Goal: Information Seeking & Learning: Find specific page/section

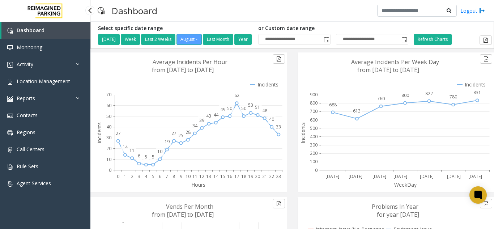
click at [22, 68] on link "Activity" at bounding box center [45, 64] width 90 height 17
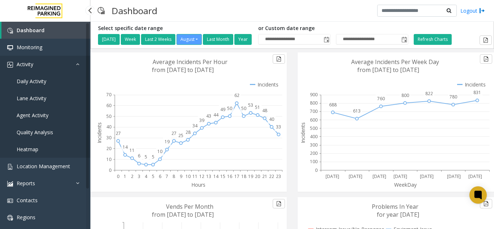
click at [51, 72] on link "Activity" at bounding box center [45, 64] width 90 height 17
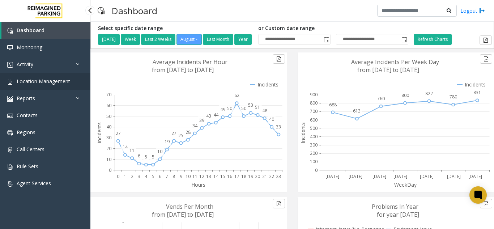
click at [57, 89] on link "Location Management" at bounding box center [45, 81] width 90 height 17
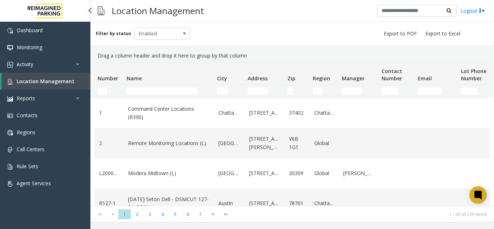
click at [63, 82] on span "Location Management" at bounding box center [46, 81] width 58 height 7
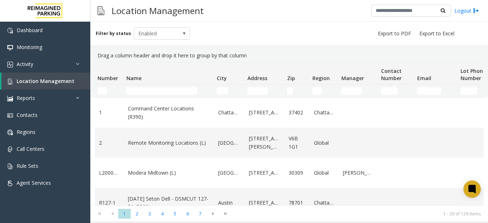
click at [483, 223] on html "Dashboard Monitoring Activity Daily Activity Lane Activity Agent Activity Quali…" at bounding box center [244, 111] width 488 height 223
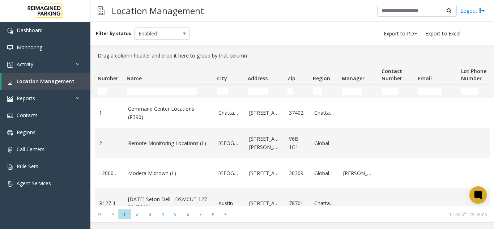
click at [470, 210] on kendo-pager "* * * * * * * 1 2 3 4 5 6 7 1 - 20 of 129 items" at bounding box center [291, 214] width 403 height 16
click at [32, 54] on link "Monitoring" at bounding box center [45, 47] width 90 height 17
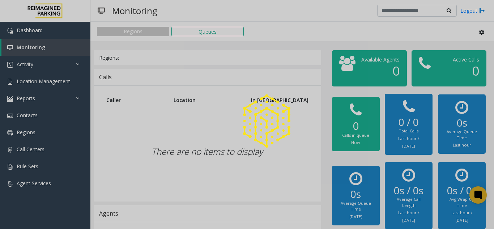
click at [40, 64] on div at bounding box center [247, 114] width 494 height 229
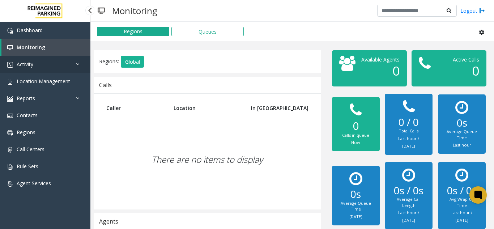
click at [40, 64] on link "Activity" at bounding box center [45, 64] width 90 height 17
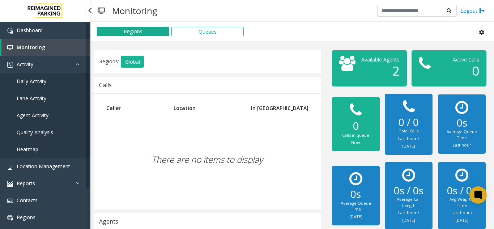
click at [47, 113] on span "Agent Activity" at bounding box center [33, 115] width 32 height 7
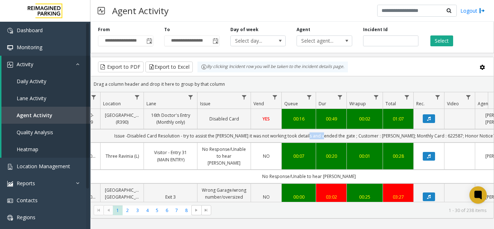
click at [334, 134] on td "Issue -Disabled Card Resolution - try to assist the parker it was not working t…" at bounding box center [309, 135] width 652 height 13
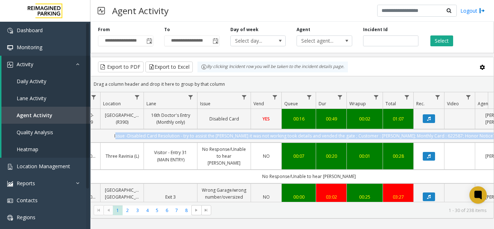
click at [334, 134] on td "Issue -Disabled Card Resolution - try to assist the parker it was not working t…" at bounding box center [309, 135] width 652 height 13
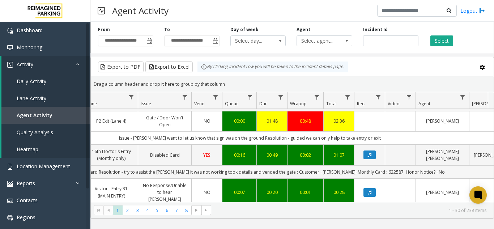
scroll to position [72, 177]
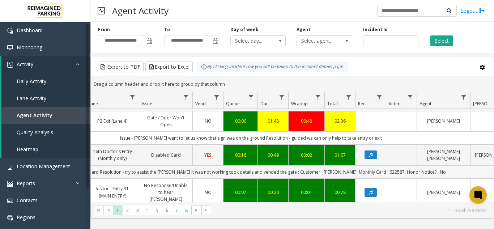
click at [330, 167] on td "Issue -Disabled Card Resolution - try to assist the parker it was not working t…" at bounding box center [251, 171] width 652 height 13
copy td "judith"
click at [375, 165] on td "Issue -Disabled Card Resolution - try to assist the parker it was not working t…" at bounding box center [251, 171] width 652 height 13
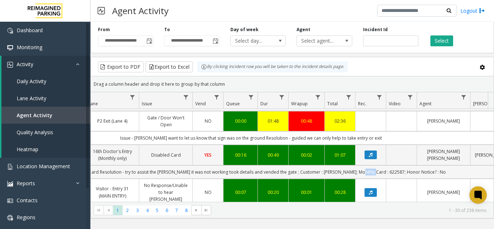
copy td "622587"
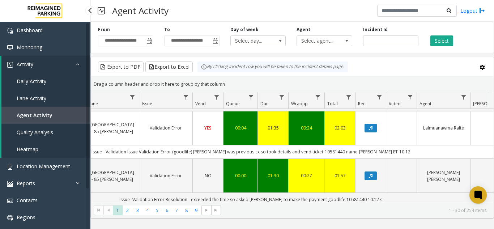
click at [61, 155] on link "Heatmap" at bounding box center [45, 149] width 89 height 17
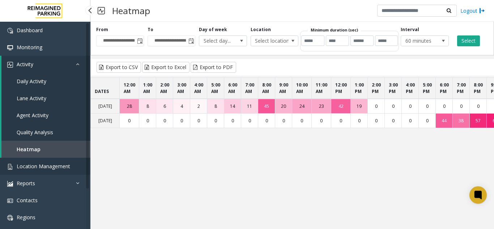
click at [73, 165] on link "Location Management" at bounding box center [45, 166] width 90 height 17
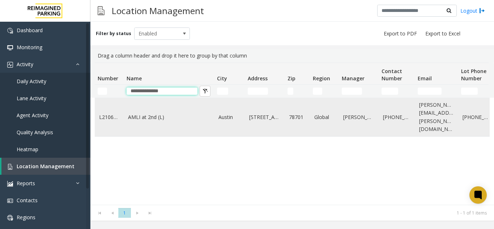
type input "**********"
click at [175, 114] on link "AMLI at 2nd (L)" at bounding box center [169, 117] width 82 height 8
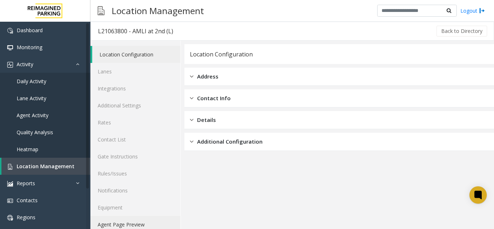
click at [138, 218] on link "Agent Page Preview" at bounding box center [135, 224] width 90 height 17
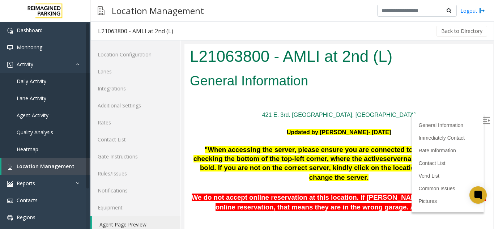
click at [483, 124] on img at bounding box center [486, 120] width 7 height 7
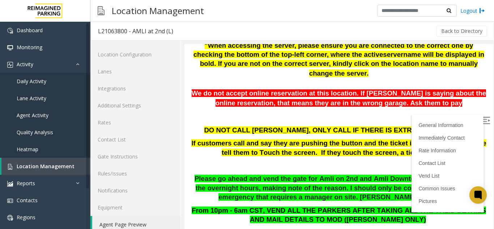
scroll to position [108, 0]
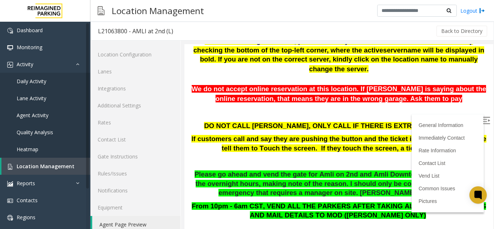
click at [386, 133] on div "DO NOT CALL ANDREA, ONLY CALL IF THERE IS EXTREME EMERGENCY. If customers call …" at bounding box center [339, 143] width 298 height 45
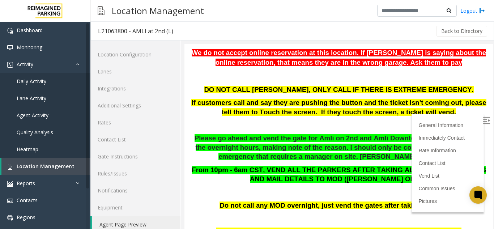
click at [262, 171] on span "From 10pm - 6am CST, VEND ALL THE PARKERS AFTER TAKING ALL THE VALID DETAILS AN…" at bounding box center [339, 174] width 294 height 17
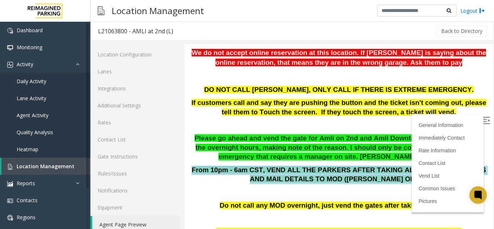
drag, startPoint x: 262, startPoint y: 171, endPoint x: 426, endPoint y: 170, distance: 164.1
click at [426, 170] on span "From 10pm - 6am CST, VEND ALL THE PARKERS AFTER TAKING ALL THE VALID DETAILS AN…" at bounding box center [339, 174] width 294 height 17
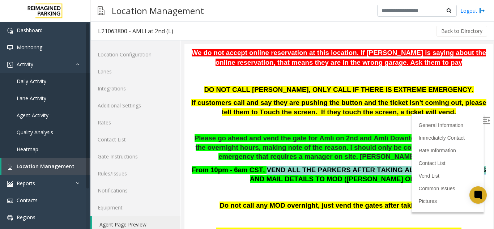
drag, startPoint x: 426, startPoint y: 170, endPoint x: 270, endPoint y: 169, distance: 156.2
click at [270, 169] on span "From 10pm - 6am CST, VEND ALL THE PARKERS AFTER TAKING ALL THE VALID DETAILS AN…" at bounding box center [339, 174] width 294 height 17
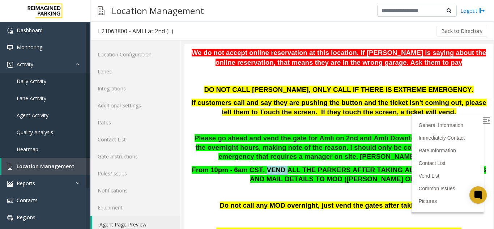
click at [270, 169] on span "From 10pm - 6am CST, VEND ALL THE PARKERS AFTER TAKING ALL THE VALID DETAILS AN…" at bounding box center [339, 174] width 294 height 17
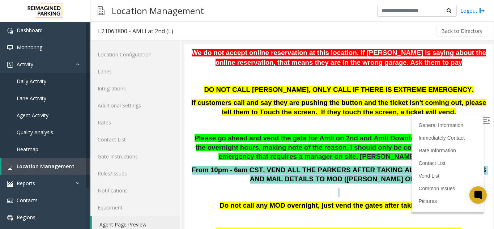
drag, startPoint x: 270, startPoint y: 169, endPoint x: 350, endPoint y: 185, distance: 81.2
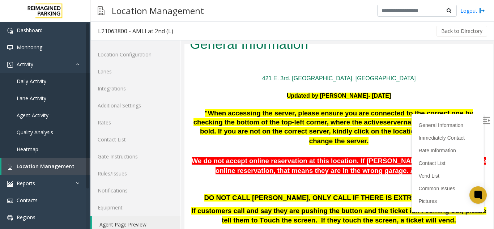
scroll to position [0, 0]
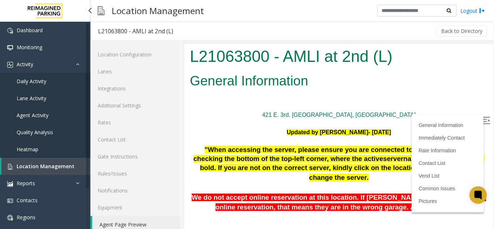
click at [67, 164] on span "Location Management" at bounding box center [46, 166] width 58 height 7
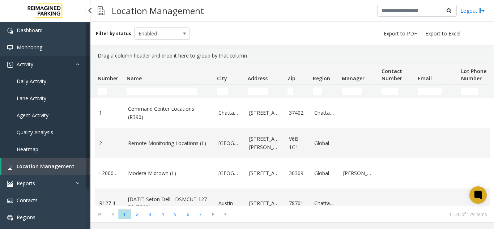
click at [44, 72] on link "Activity" at bounding box center [45, 64] width 90 height 17
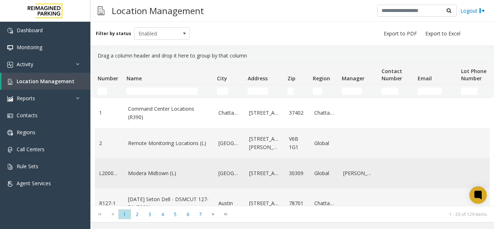
click at [474, 185] on td "Data table" at bounding box center [476, 173] width 36 height 30
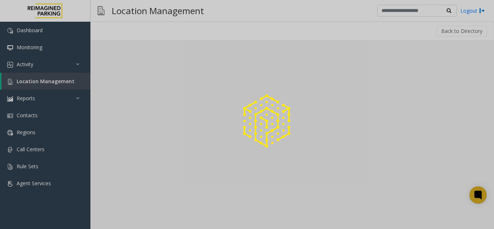
click at [472, 202] on div at bounding box center [247, 114] width 494 height 229
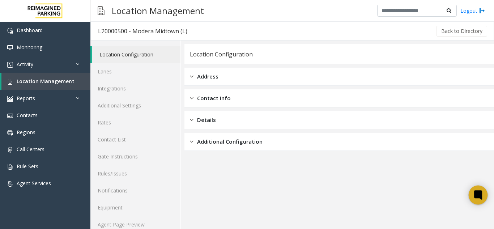
click at [470, 198] on div at bounding box center [477, 194] width 19 height 19
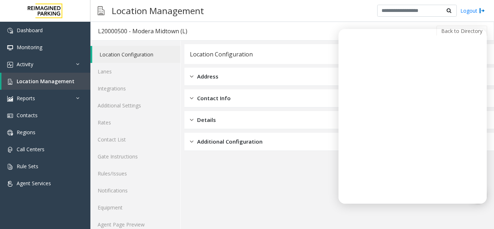
scroll to position [9, 0]
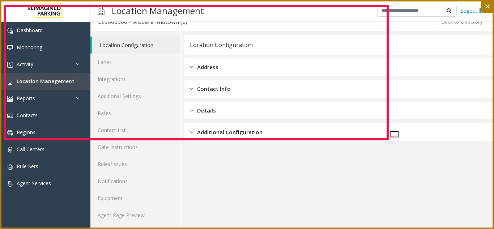
drag, startPoint x: 5, startPoint y: 6, endPoint x: 316, endPoint y: 14, distance: 311.7
click at [381, 125] on icon at bounding box center [247, 114] width 494 height 229
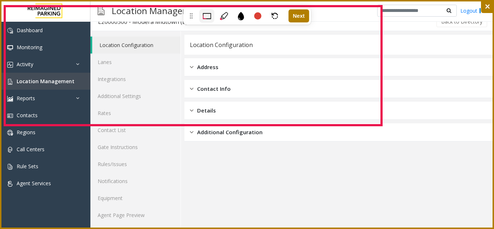
click at [218, 15] on div at bounding box center [223, 16] width 15 height 14
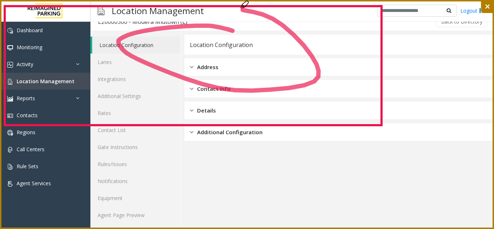
drag, startPoint x: 209, startPoint y: 26, endPoint x: 174, endPoint y: 21, distance: 35.7
click at [174, 21] on icon at bounding box center [247, 114] width 494 height 229
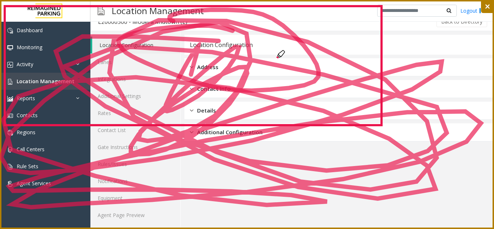
drag, startPoint x: 191, startPoint y: 74, endPoint x: 196, endPoint y: 121, distance: 46.5
click at [197, 125] on icon at bounding box center [247, 114] width 494 height 229
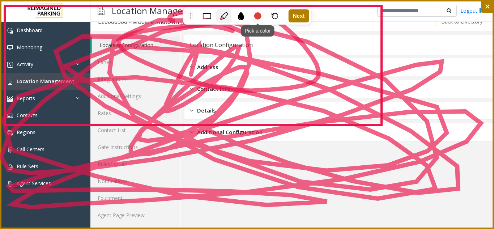
click at [260, 9] on div "Pick a color" at bounding box center [257, 16] width 15 height 14
click at [252, 51] on icon at bounding box center [247, 114] width 494 height 229
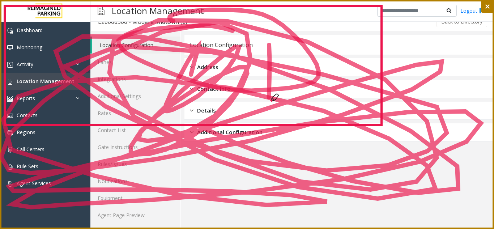
drag, startPoint x: 269, startPoint y: 45, endPoint x: 258, endPoint y: 124, distance: 79.5
click at [258, 124] on icon at bounding box center [247, 114] width 494 height 229
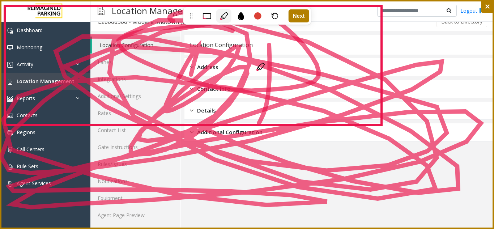
click at [257, 101] on icon at bounding box center [247, 114] width 494 height 229
click at [257, 17] on div at bounding box center [257, 15] width 7 height 7
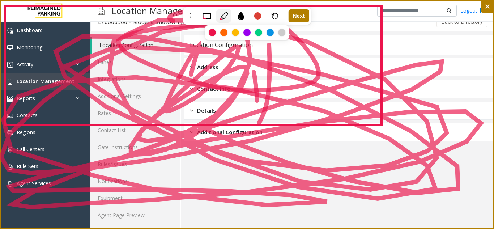
click at [243, 19] on icon at bounding box center [240, 16] width 6 height 8
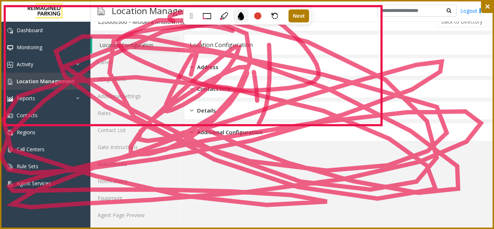
click at [243, 19] on icon at bounding box center [240, 16] width 6 height 8
click at [265, 17] on div "Pick a color Undo Next" at bounding box center [247, 15] width 128 height 17
click at [278, 14] on div "Undo" at bounding box center [274, 16] width 15 height 14
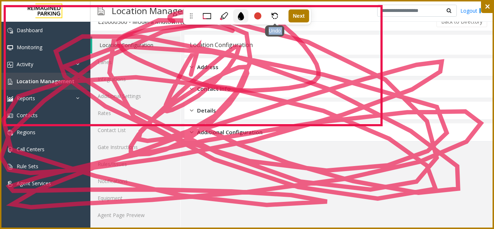
click at [278, 14] on div "Undo" at bounding box center [274, 16] width 15 height 14
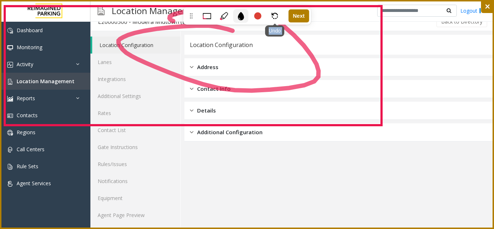
click at [278, 14] on div "Undo" at bounding box center [274, 16] width 15 height 14
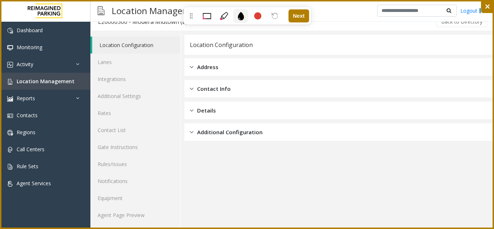
click at [205, 15] on icon at bounding box center [206, 16] width 8 height 8
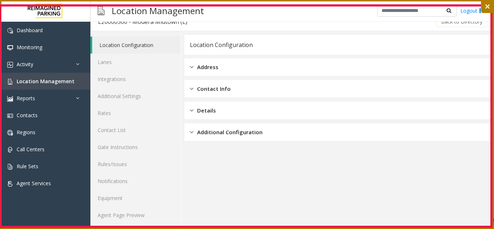
drag, startPoint x: 0, startPoint y: 5, endPoint x: 491, endPoint y: 227, distance: 538.8
click at [491, 227] on icon at bounding box center [247, 114] width 494 height 229
click at [221, 13] on icon at bounding box center [223, 16] width 8 height 8
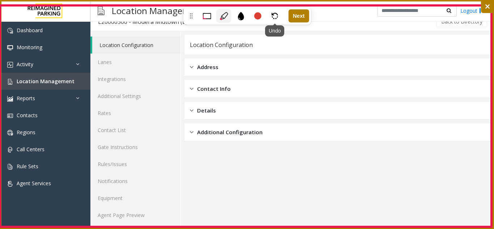
click at [273, 17] on icon at bounding box center [274, 16] width 7 height 7
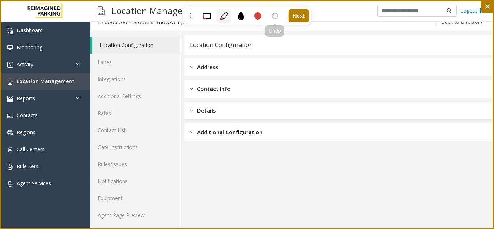
click at [273, 17] on icon at bounding box center [274, 16] width 7 height 7
click at [222, 16] on icon at bounding box center [223, 15] width 7 height 7
click at [207, 15] on icon at bounding box center [206, 16] width 8 height 8
click at [226, 13] on icon at bounding box center [223, 16] width 8 height 8
click at [211, 14] on icon at bounding box center [206, 16] width 8 height 6
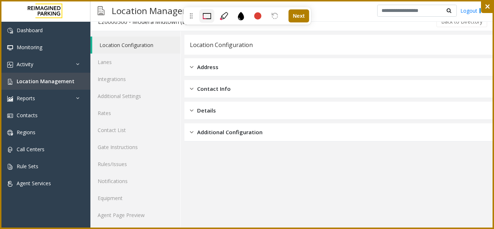
click at [203, 15] on icon at bounding box center [206, 16] width 8 height 6
click at [213, 12] on div at bounding box center [206, 16] width 15 height 14
click at [272, 9] on div "Undo" at bounding box center [274, 16] width 15 height 14
click at [255, 16] on div at bounding box center [257, 15] width 7 height 7
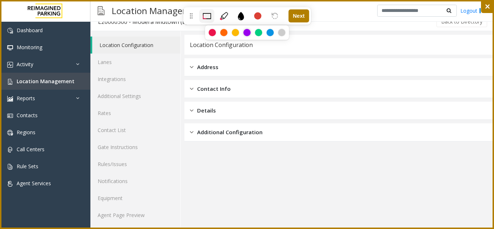
click at [244, 32] on div at bounding box center [246, 32] width 7 height 7
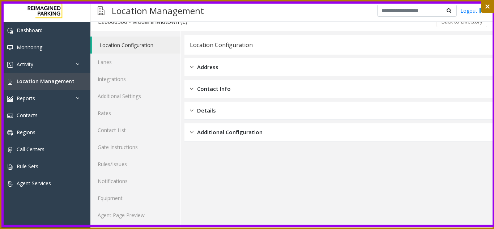
drag, startPoint x: 3, startPoint y: 3, endPoint x: 495, endPoint y: 228, distance: 541.4
click at [493, 228] on html "Dashboard Monitoring Activity Daily Activity Lane Activity Agent Activity Quali…" at bounding box center [247, 114] width 494 height 229
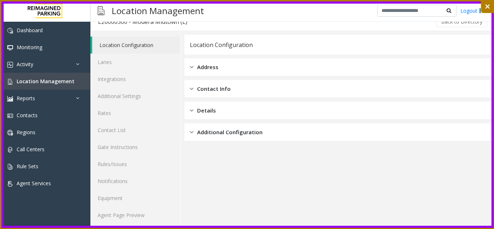
click at [492, 227] on rect at bounding box center [248, 115] width 490 height 224
drag, startPoint x: 492, startPoint y: 227, endPoint x: 299, endPoint y: 134, distance: 214.6
click at [299, 134] on icon at bounding box center [247, 114] width 494 height 229
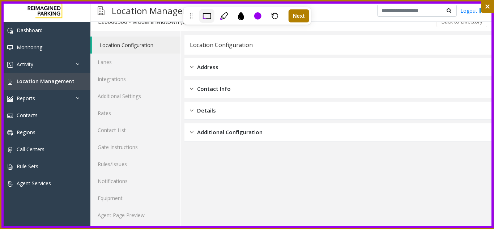
click at [225, 15] on icon at bounding box center [223, 16] width 8 height 8
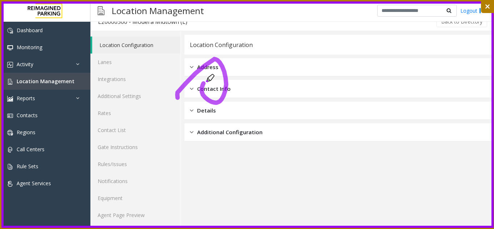
drag, startPoint x: 177, startPoint y: 98, endPoint x: 209, endPoint y: 84, distance: 33.8
click at [209, 84] on icon at bounding box center [247, 114] width 494 height 229
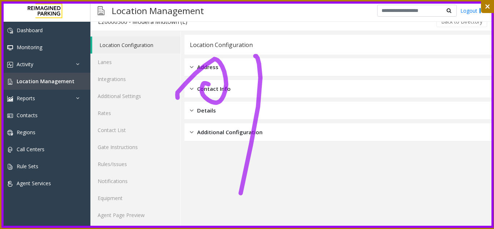
drag, startPoint x: 261, startPoint y: 78, endPoint x: 279, endPoint y: 193, distance: 115.5
click at [276, 192] on icon at bounding box center [247, 114] width 494 height 229
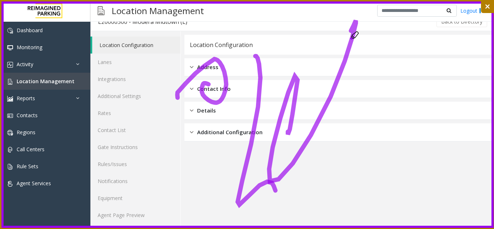
drag, startPoint x: 335, startPoint y: 85, endPoint x: 354, endPoint y: 91, distance: 20.2
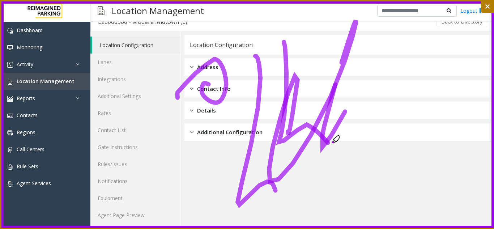
drag, startPoint x: 284, startPoint y: 42, endPoint x: 329, endPoint y: 144, distance: 112.0
click at [329, 144] on icon at bounding box center [247, 114] width 494 height 229
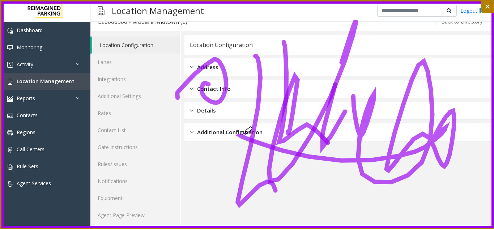
drag, startPoint x: 353, startPoint y: 104, endPoint x: 435, endPoint y: 153, distance: 95.5
click at [435, 153] on icon at bounding box center [247, 114] width 494 height 229
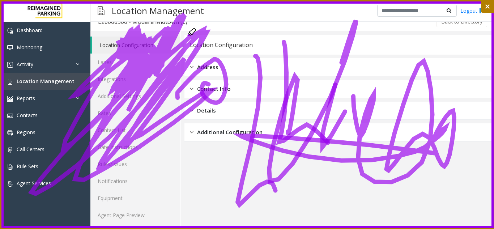
drag, startPoint x: 125, startPoint y: 44, endPoint x: 179, endPoint y: 22, distance: 58.7
click at [175, 28] on icon at bounding box center [247, 114] width 494 height 229
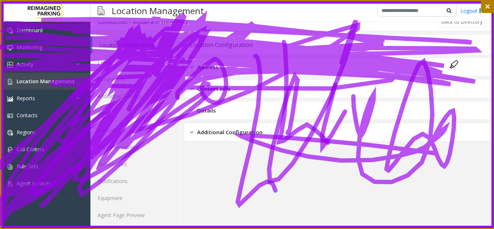
drag, startPoint x: 43, startPoint y: 202, endPoint x: 462, endPoint y: 71, distance: 439.0
click at [468, 72] on icon at bounding box center [247, 114] width 494 height 229
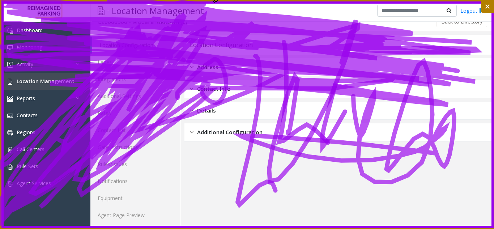
drag, startPoint x: 237, startPoint y: 67, endPoint x: 144, endPoint y: 12, distance: 108.4
click at [143, 12] on icon at bounding box center [247, 114] width 494 height 229
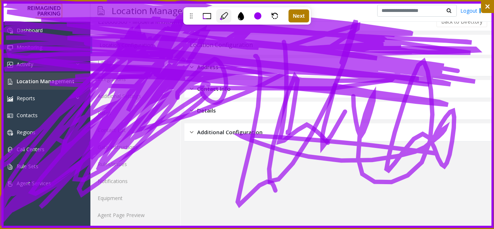
click at [244, 19] on icon at bounding box center [240, 16] width 8 height 8
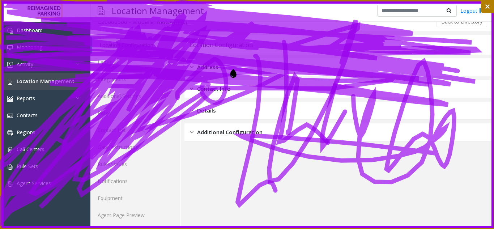
click at [227, 78] on icon at bounding box center [235, 52] width 469 height 105
click at [227, 104] on icon at bounding box center [247, 114] width 494 height 229
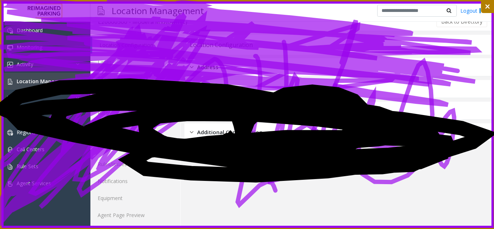
drag, startPoint x: 236, startPoint y: 113, endPoint x: 230, endPoint y: 134, distance: 22.4
click at [225, 138] on icon at bounding box center [247, 114] width 494 height 229
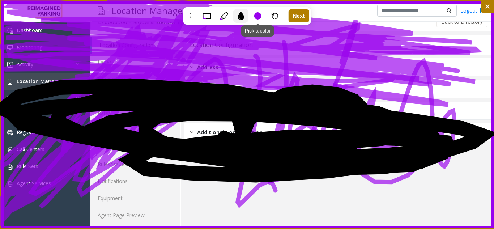
drag, startPoint x: 264, startPoint y: 17, endPoint x: 260, endPoint y: 17, distance: 3.6
click at [262, 17] on div "Pick a color" at bounding box center [257, 16] width 15 height 14
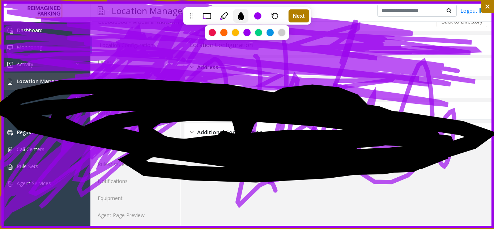
click at [243, 18] on icon at bounding box center [240, 16] width 6 height 8
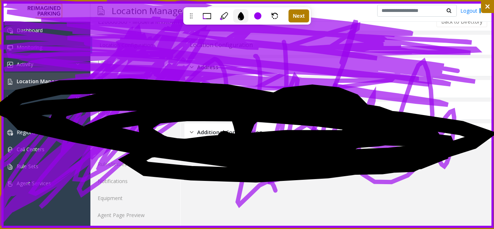
click at [243, 18] on icon at bounding box center [240, 16] width 6 height 8
click at [262, 17] on div "Pick a color" at bounding box center [257, 16] width 15 height 14
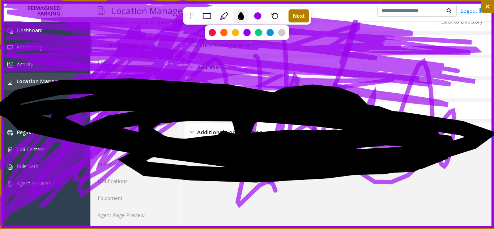
click at [242, 33] on div at bounding box center [247, 32] width 84 height 14
click at [247, 33] on div at bounding box center [246, 32] width 7 height 7
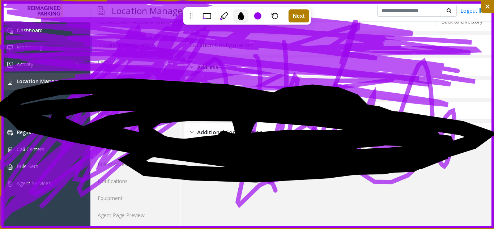
click at [241, 13] on icon at bounding box center [240, 16] width 6 height 8
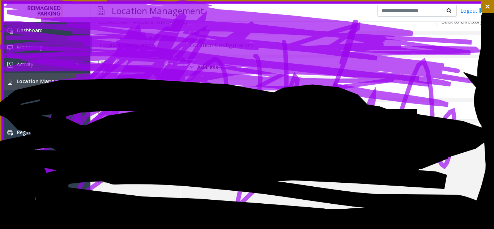
drag, startPoint x: 468, startPoint y: 132, endPoint x: 49, endPoint y: 133, distance: 419.7
click at [52, 152] on icon at bounding box center [247, 114] width 494 height 229
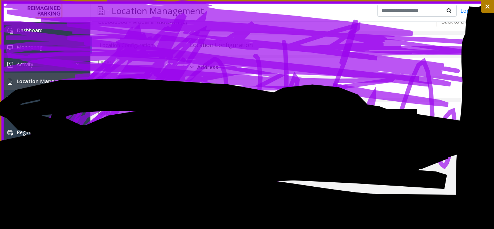
drag, startPoint x: 46, startPoint y: 139, endPoint x: 476, endPoint y: 23, distance: 445.8
click at [476, 23] on icon at bounding box center [247, 114] width 494 height 229
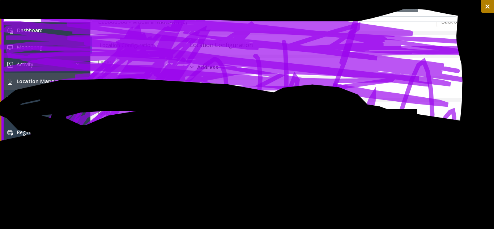
drag, startPoint x: 421, startPoint y: 186, endPoint x: 423, endPoint y: 168, distance: 18.2
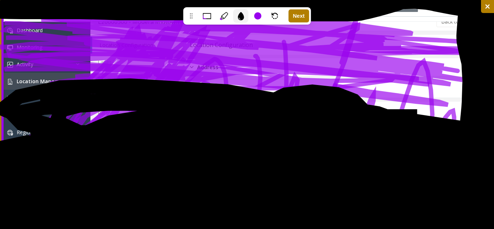
drag, startPoint x: 423, startPoint y: 168, endPoint x: 443, endPoint y: 175, distance: 21.4
click at [443, 175] on icon at bounding box center [240, 99] width 480 height 199
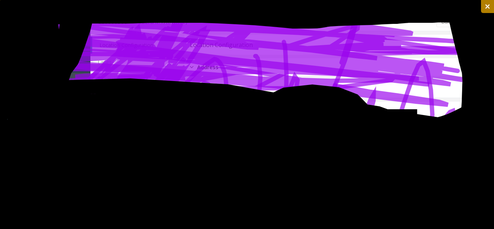
drag, startPoint x: 29, startPoint y: 124, endPoint x: 54, endPoint y: 63, distance: 66.5
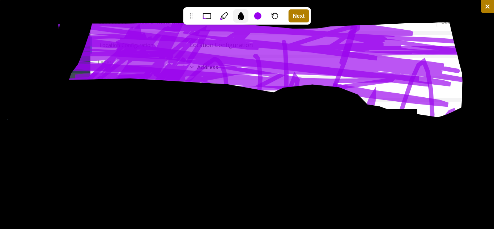
drag, startPoint x: 54, startPoint y: 63, endPoint x: 59, endPoint y: 0, distance: 63.1
click at [59, 0] on icon at bounding box center [247, 114] width 494 height 229
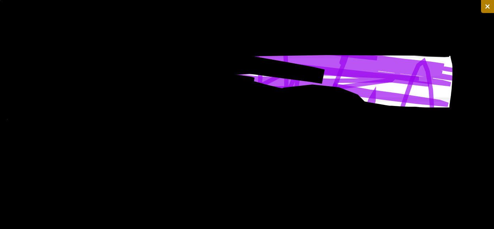
drag, startPoint x: 111, startPoint y: 46, endPoint x: 214, endPoint y: 39, distance: 103.6
click at [215, 38] on icon at bounding box center [247, 114] width 494 height 229
drag, startPoint x: 198, startPoint y: 37, endPoint x: 214, endPoint y: 37, distance: 15.5
click at [214, 37] on icon at bounding box center [247, 114] width 494 height 229
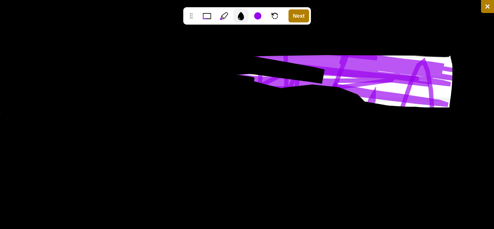
click at [204, 37] on icon at bounding box center [205, 38] width 15 height 2
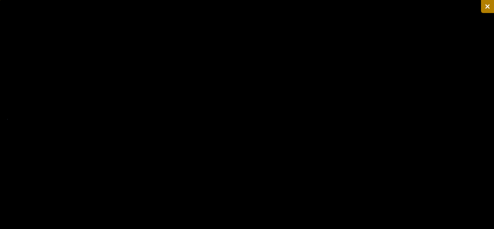
drag, startPoint x: 279, startPoint y: 61, endPoint x: 414, endPoint y: 104, distance: 142.4
click at [414, 104] on icon at bounding box center [247, 114] width 494 height 229
drag, startPoint x: 265, startPoint y: 29, endPoint x: 257, endPoint y: 18, distance: 13.4
click at [264, 28] on icon at bounding box center [247, 114] width 494 height 229
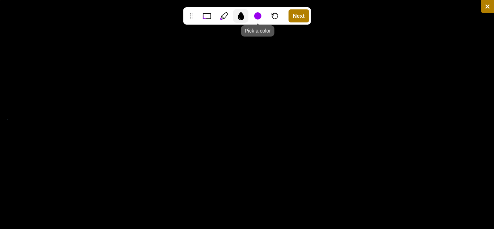
click at [256, 17] on div at bounding box center [257, 15] width 7 height 7
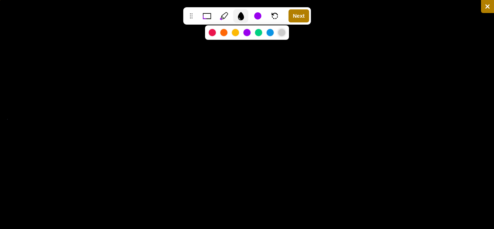
click at [281, 30] on div at bounding box center [281, 32] width 7 height 7
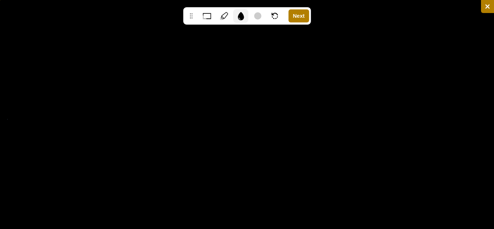
click at [224, 15] on icon at bounding box center [223, 16] width 8 height 8
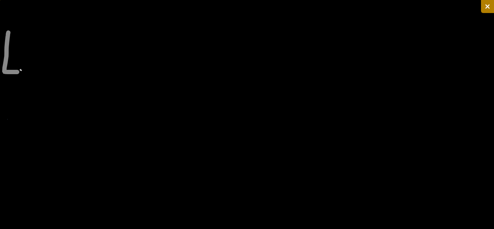
drag, startPoint x: 8, startPoint y: 33, endPoint x: 18, endPoint y: 72, distance: 40.5
click at [18, 72] on icon at bounding box center [247, 114] width 494 height 229
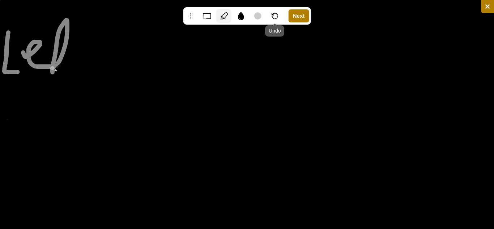
drag, startPoint x: 52, startPoint y: 72, endPoint x: 273, endPoint y: 12, distance: 228.6
click at [273, 12] on div "Undo" at bounding box center [274, 16] width 15 height 14
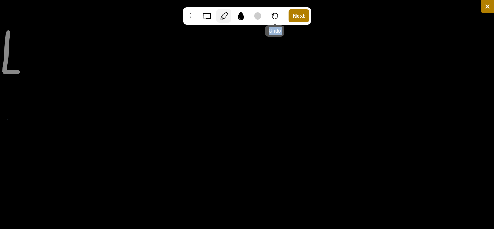
click at [273, 12] on div "Undo" at bounding box center [274, 16] width 15 height 14
click at [250, 17] on div "Pick a color" at bounding box center [257, 16] width 15 height 14
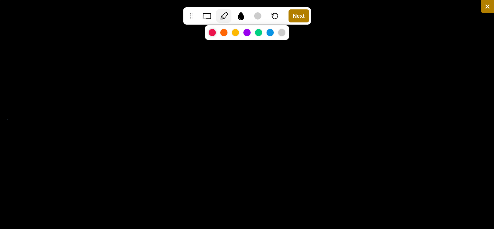
click at [211, 31] on div at bounding box center [212, 32] width 7 height 7
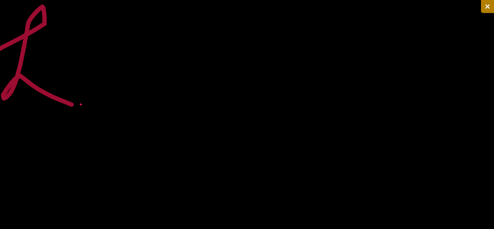
drag, startPoint x: 10, startPoint y: 44, endPoint x: 85, endPoint y: 108, distance: 99.2
click at [85, 108] on icon at bounding box center [247, 114] width 494 height 229
drag, startPoint x: 91, startPoint y: 77, endPoint x: 87, endPoint y: 78, distance: 4.8
click at [87, 78] on icon at bounding box center [247, 114] width 494 height 229
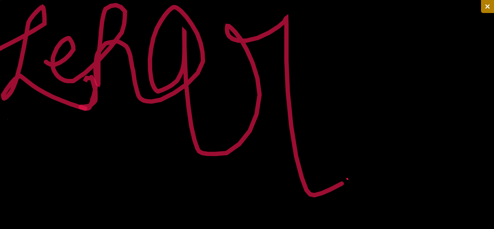
drag, startPoint x: 46, startPoint y: 62, endPoint x: 344, endPoint y: 181, distance: 320.7
click at [344, 181] on icon at bounding box center [247, 114] width 494 height 229
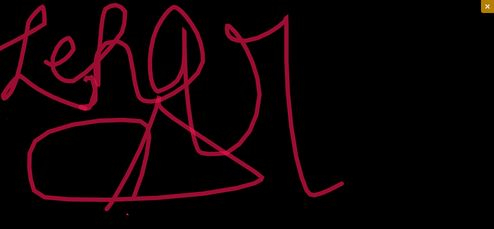
drag, startPoint x: 124, startPoint y: 216, endPoint x: 99, endPoint y: 246, distance: 38.5
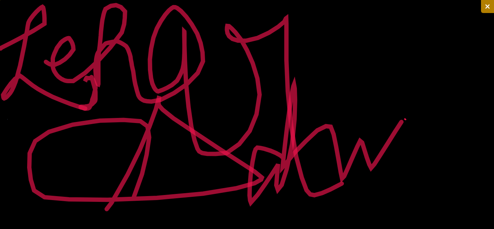
drag, startPoint x: 99, startPoint y: 246, endPoint x: 400, endPoint y: 126, distance: 323.5
click at [402, 124] on icon at bounding box center [247, 114] width 494 height 229
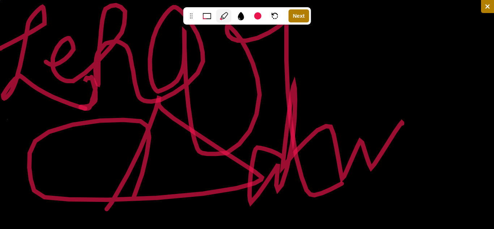
click at [484, 6] on icon at bounding box center [487, 6] width 7 height 7
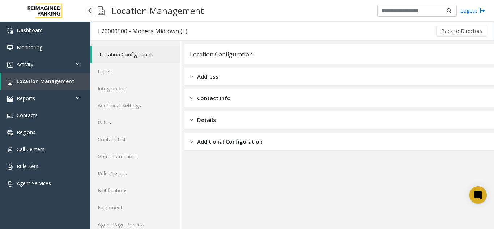
click at [43, 78] on span "Location Management" at bounding box center [46, 81] width 58 height 7
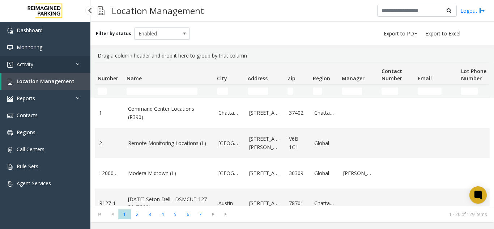
click at [76, 56] on link "Activity" at bounding box center [45, 64] width 90 height 17
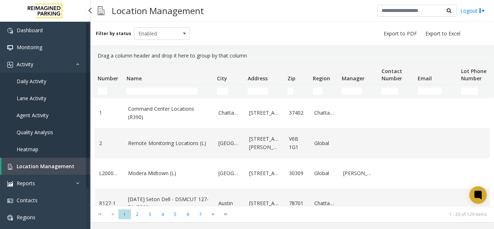
click at [74, 111] on link "Agent Activity" at bounding box center [45, 115] width 90 height 17
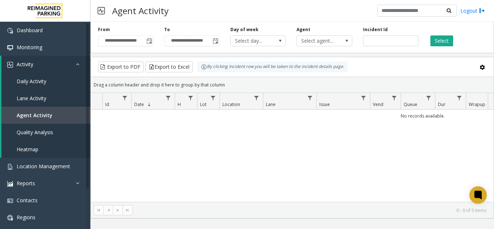
click at [147, 48] on div "**********" at bounding box center [291, 36] width 403 height 34
click at [147, 43] on span "Toggle popup" at bounding box center [149, 41] width 6 height 6
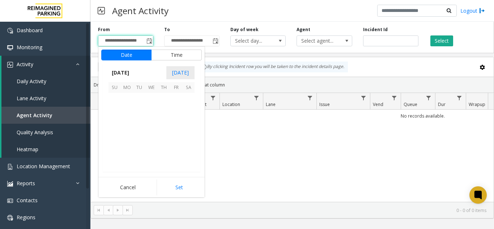
scroll to position [129647, 0]
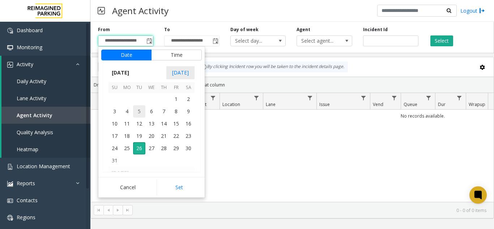
click at [137, 108] on span "5" at bounding box center [139, 111] width 12 height 12
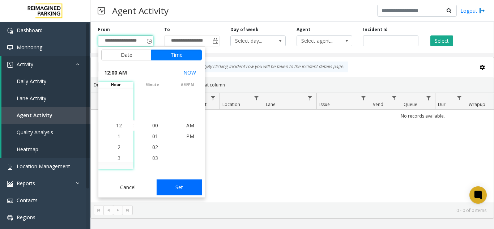
click at [176, 192] on button "Set" at bounding box center [180, 187] width 46 height 16
type input "**********"
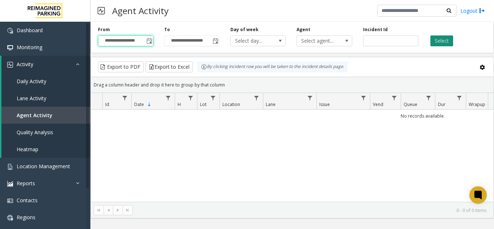
click at [449, 46] on button "Select" at bounding box center [441, 40] width 23 height 11
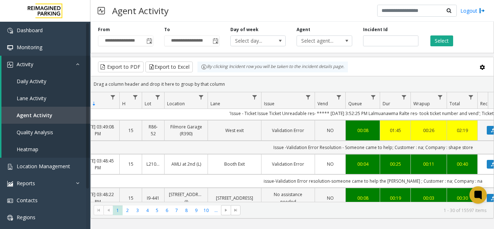
scroll to position [0, 72]
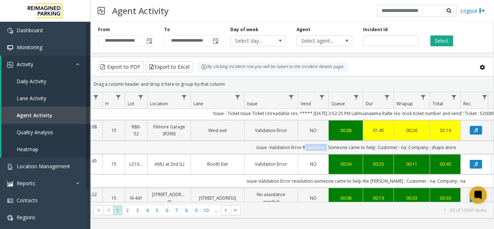
click at [316, 141] on td "Issue -Validation Error Resolution - Someone came to help; Customer : na; Compa…" at bounding box center [356, 147] width 652 height 13
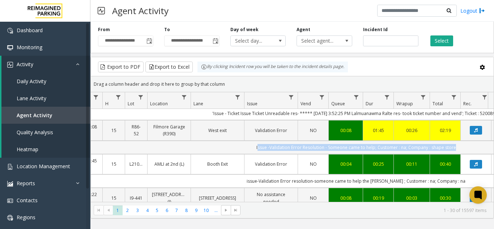
drag, startPoint x: 316, startPoint y: 140, endPoint x: 414, endPoint y: 139, distance: 97.6
click at [414, 141] on td "Issue -Validation Error Resolution - Someone came to help; Customer : na; Compa…" at bounding box center [356, 147] width 652 height 13
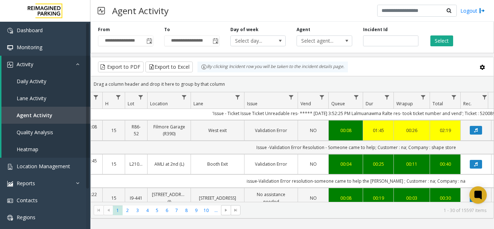
click at [436, 141] on td "Issue -Validation Error Resolution - Someone came to help; Customer : na; Compa…" at bounding box center [356, 147] width 652 height 13
drag, startPoint x: 436, startPoint y: 138, endPoint x: 449, endPoint y: 142, distance: 13.1
click at [449, 142] on td "Issue -Validation Error Resolution - Someone came to help; Customer : na; Compa…" at bounding box center [356, 147] width 652 height 13
copy td "shape store"
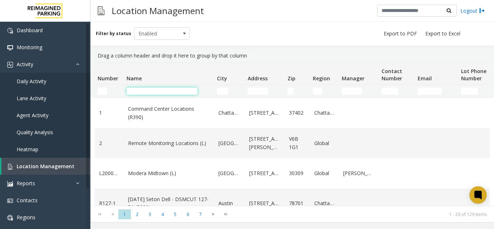
click at [164, 87] on input "Name Filter" at bounding box center [162, 90] width 71 height 7
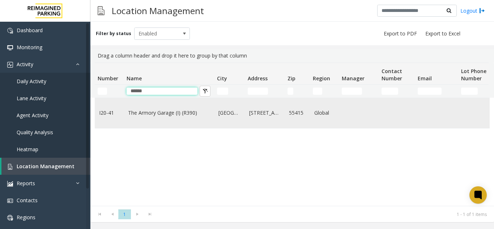
type input "******"
click at [150, 121] on td "The Armory Garage (I) (R390)" at bounding box center [169, 113] width 90 height 30
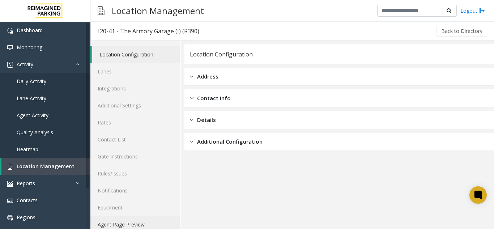
click at [127, 226] on link "Agent Page Preview" at bounding box center [135, 224] width 90 height 17
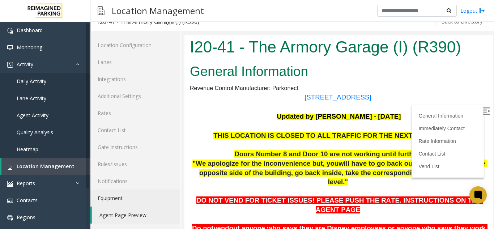
scroll to position [253, 0]
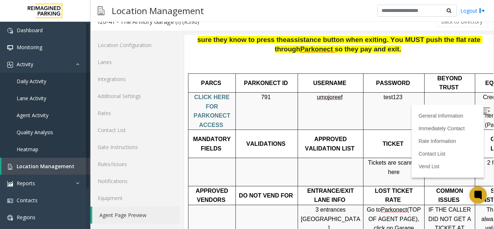
click at [212, 94] on span "CLICK HERE FOR PARKONECT ACCESS" at bounding box center [212, 111] width 38 height 34
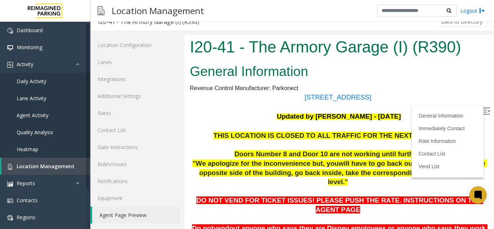
scroll to position [145, 0]
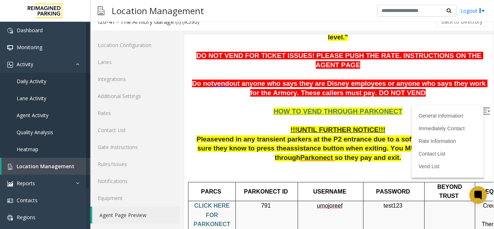
click at [338, 202] on span "umojoreef" at bounding box center [330, 205] width 26 height 7
drag, startPoint x: 338, startPoint y: 183, endPoint x: 330, endPoint y: 186, distance: 8.9
click at [330, 202] on span "umojoreef" at bounding box center [330, 205] width 26 height 7
copy span "umojoreef"
click at [394, 202] on span "test123" at bounding box center [393, 205] width 19 height 6
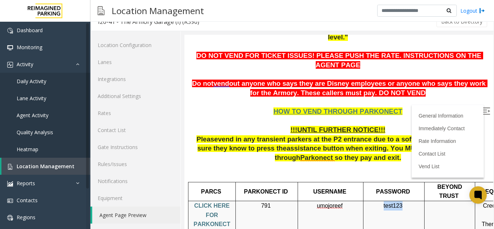
copy span "test123"
click at [391, 202] on span "test123" at bounding box center [393, 205] width 19 height 6
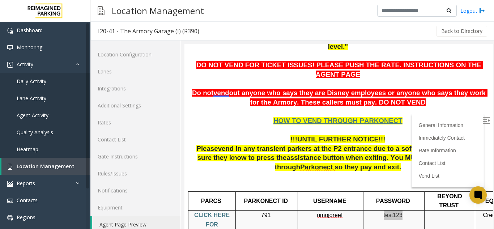
scroll to position [9, 0]
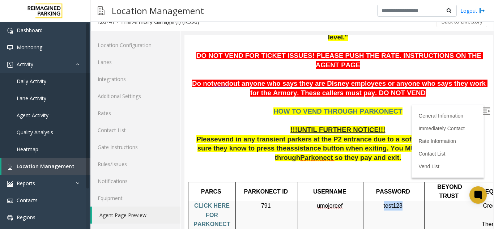
click at [483, 107] on img at bounding box center [486, 110] width 7 height 7
click at [477, 198] on icon at bounding box center [478, 194] width 8 height 9
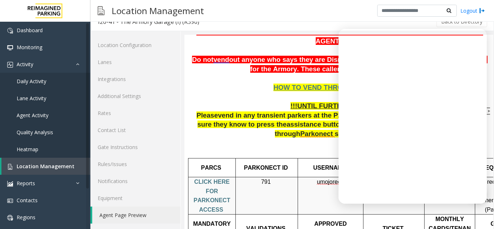
scroll to position [181, 0]
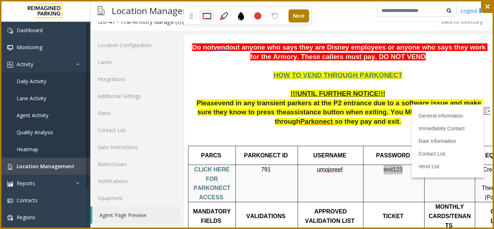
click at [242, 17] on icon at bounding box center [240, 16] width 6 height 8
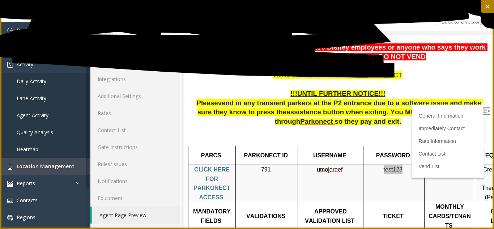
drag, startPoint x: 56, startPoint y: 48, endPoint x: 481, endPoint y: 3, distance: 427.1
click at [493, 3] on div "Pick a color Undo Next Retry Next" at bounding box center [494, 114] width 0 height 229
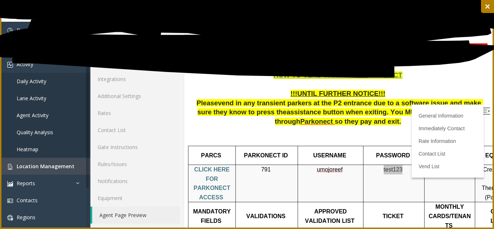
drag, startPoint x: 268, startPoint y: 60, endPoint x: 492, endPoint y: 12, distance: 228.8
click at [493, 12] on div "Pick a color Undo Next Retry Next" at bounding box center [494, 114] width 0 height 229
click at [492, 3] on div at bounding box center [487, 6] width 13 height 13
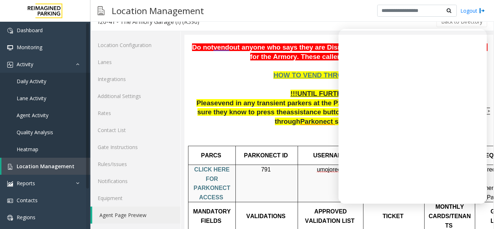
click at [241, 99] on span "in any transient parkers at the P2 entrance due to a software issue and make su…" at bounding box center [340, 107] width 286 height 17
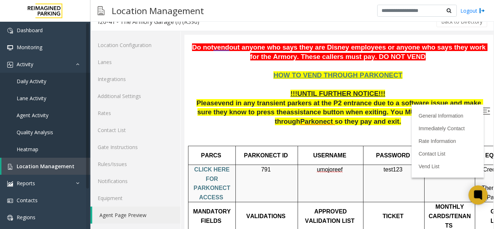
click at [481, 196] on icon at bounding box center [478, 194] width 8 height 9
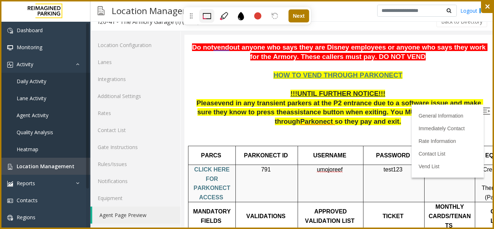
click at [240, 16] on icon at bounding box center [240, 16] width 6 height 8
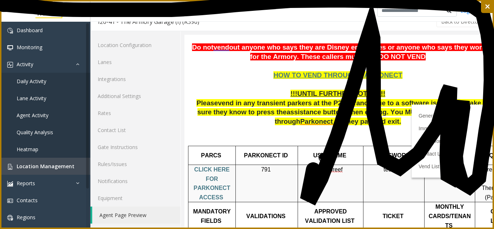
drag, startPoint x: 3, startPoint y: 5, endPoint x: 219, endPoint y: 138, distance: 253.4
click at [314, 157] on icon at bounding box center [247, 114] width 494 height 229
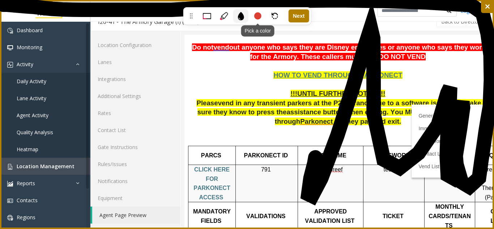
click at [259, 13] on div at bounding box center [257, 15] width 7 height 7
click at [224, 17] on icon at bounding box center [223, 16] width 8 height 8
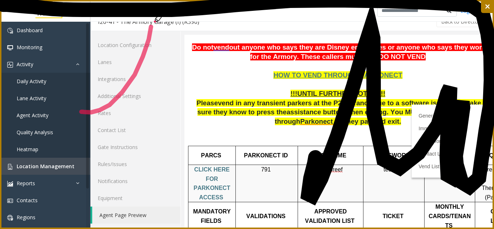
drag, startPoint x: 93, startPoint y: 112, endPoint x: 154, endPoint y: 146, distance: 68.9
click at [153, 147] on icon at bounding box center [247, 114] width 494 height 229
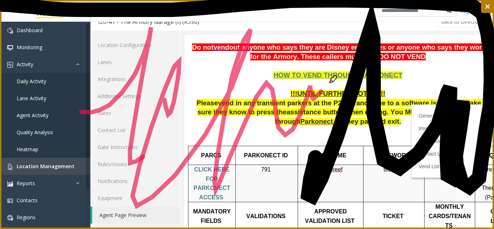
drag, startPoint x: 164, startPoint y: 100, endPoint x: 352, endPoint y: 91, distance: 187.8
click at [357, 91] on icon at bounding box center [247, 114] width 494 height 229
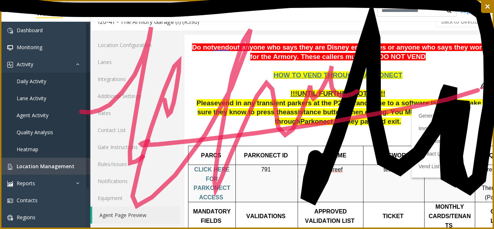
drag, startPoint x: 137, startPoint y: 145, endPoint x: 465, endPoint y: 95, distance: 331.2
click at [473, 92] on icon at bounding box center [247, 114] width 494 height 229
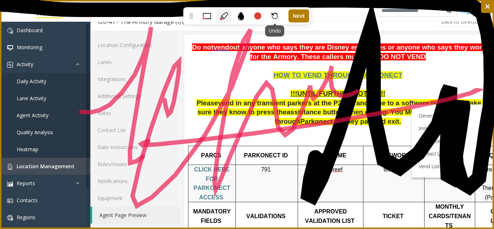
click at [277, 13] on icon at bounding box center [274, 16] width 7 height 7
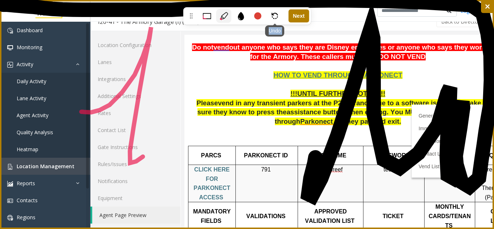
click at [277, 13] on icon at bounding box center [274, 16] width 7 height 7
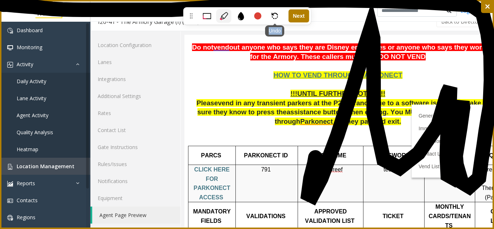
click at [277, 13] on icon at bounding box center [274, 16] width 7 height 7
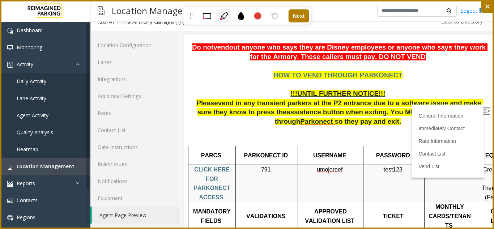
click at [186, 14] on div at bounding box center [191, 16] width 12 height 14
click at [192, 16] on icon at bounding box center [191, 15] width 3 height 5
click at [297, 22] on div "Next" at bounding box center [298, 15] width 21 height 13
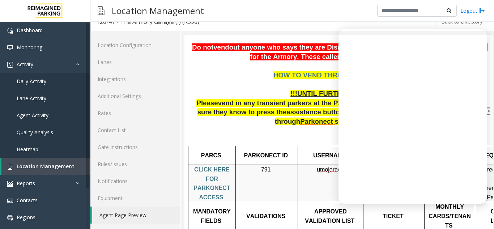
click at [473, 39] on icon at bounding box center [247, 114] width 494 height 229
click at [480, 39] on icon at bounding box center [247, 114] width 494 height 229
click at [478, 39] on icon at bounding box center [247, 114] width 494 height 229
click at [345, 34] on icon at bounding box center [247, 114] width 494 height 229
click at [348, 46] on icon at bounding box center [247, 114] width 494 height 229
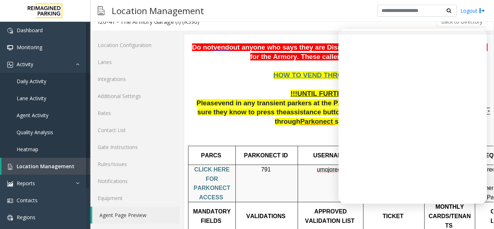
click at [348, 46] on icon at bounding box center [247, 114] width 494 height 229
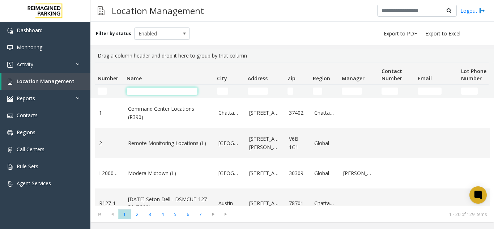
click at [140, 94] on input "Name Filter" at bounding box center [162, 90] width 71 height 7
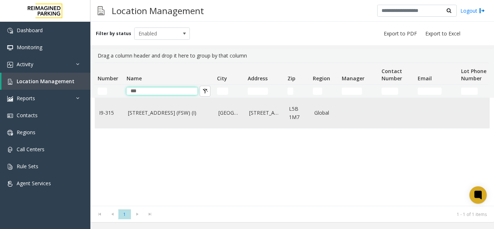
type input "***"
click at [128, 112] on link "[STREET_ADDRESS] (FSW) (I)" at bounding box center [169, 113] width 82 height 8
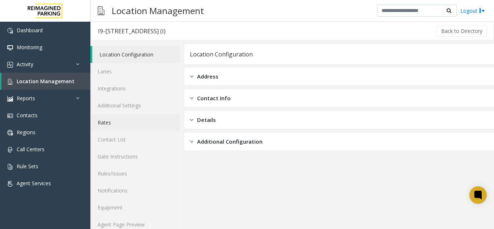
click at [115, 127] on link "Rates" at bounding box center [135, 122] width 90 height 17
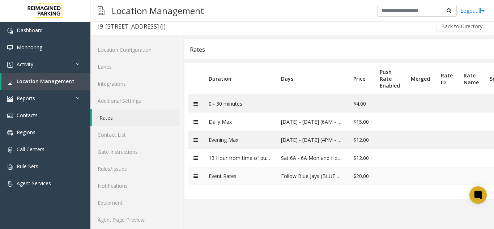
scroll to position [9, 0]
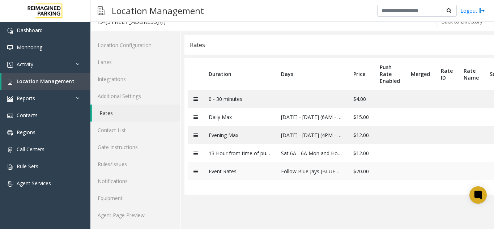
click at [231, 167] on td "Event Rates" at bounding box center [239, 171] width 72 height 18
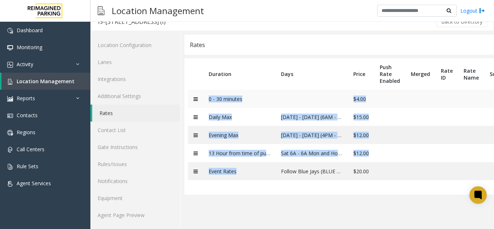
drag, startPoint x: 231, startPoint y: 167, endPoint x: 223, endPoint y: 92, distance: 75.6
click at [223, 92] on tbody "0 - 30 minutes $4.00 Daily Max [DATE] - [DATE] (6AM - 4PM - Good until 7PM) $15…" at bounding box center [381, 135] width 386 height 90
click at [223, 92] on td "0 - 30 minutes" at bounding box center [239, 99] width 72 height 18
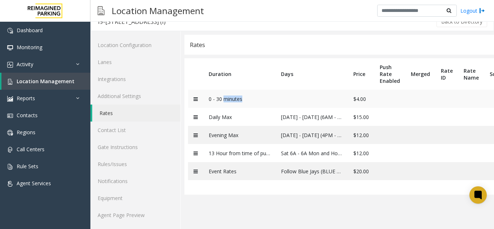
click at [223, 92] on td "0 - 30 minutes" at bounding box center [239, 99] width 72 height 18
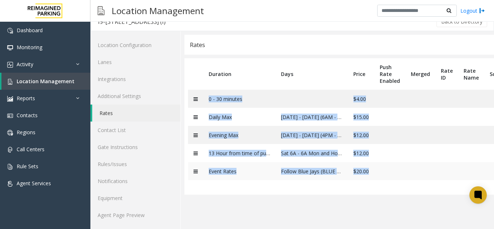
drag, startPoint x: 223, startPoint y: 92, endPoint x: 408, endPoint y: 175, distance: 202.7
click at [408, 175] on tbody "0 - 30 minutes $4.00 Daily Max [DATE] - [DATE] (6AM - 4PM - Good until 7PM) $15…" at bounding box center [381, 135] width 386 height 90
click at [408, 175] on td at bounding box center [420, 171] width 30 height 18
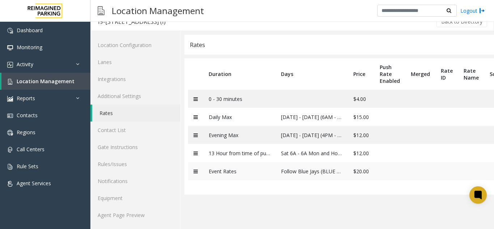
click at [408, 175] on td at bounding box center [420, 171] width 30 height 18
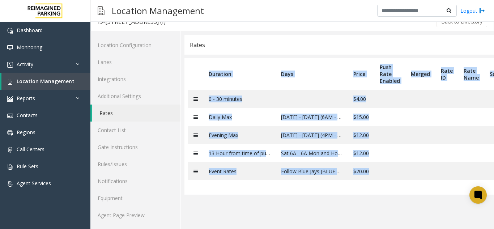
drag, startPoint x: 408, startPoint y: 175, endPoint x: 189, endPoint y: 73, distance: 241.3
click at [189, 73] on table "Duration Days Price Push Rate Enabled Merged Rate ID Rate Name Source Updated a…" at bounding box center [338, 126] width 309 height 136
click at [196, 154] on icon at bounding box center [195, 153] width 4 height 5
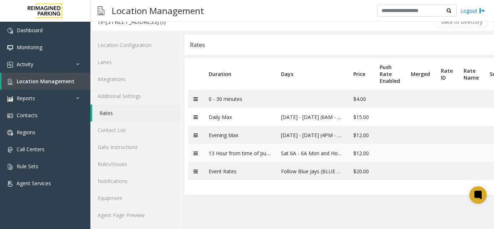
click at [194, 154] on icon at bounding box center [195, 153] width 4 height 5
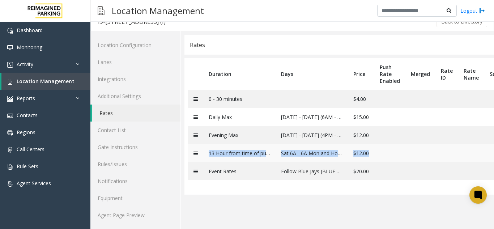
drag, startPoint x: 194, startPoint y: 154, endPoint x: 402, endPoint y: 154, distance: 207.8
click at [402, 154] on tr "13 Hour from time of purchase Sat 6A - 6A Mon and Holidays $12.00" at bounding box center [381, 153] width 386 height 18
click at [402, 154] on td at bounding box center [389, 153] width 31 height 18
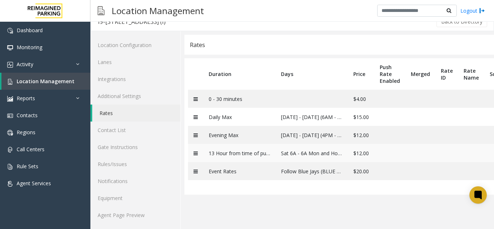
click at [402, 154] on td at bounding box center [389, 153] width 31 height 18
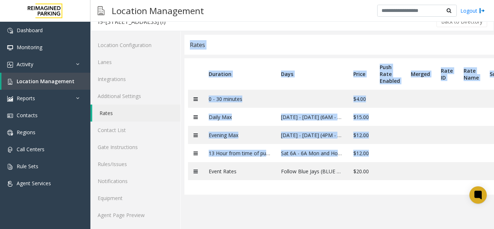
drag, startPoint x: 402, startPoint y: 154, endPoint x: 223, endPoint y: 47, distance: 208.1
click at [223, 47] on div "Rates Duration Days Price Push Rate Enabled Merged Rate ID Rate Name Source Upd…" at bounding box center [338, 115] width 309 height 160
click at [223, 47] on div "Rates" at bounding box center [338, 45] width 309 height 20
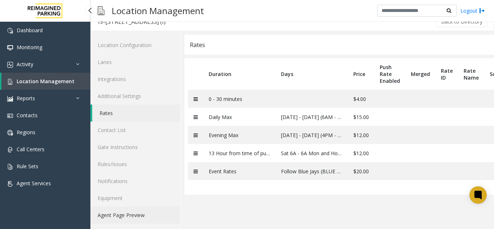
click at [123, 217] on link "Agent Page Preview" at bounding box center [135, 214] width 90 height 17
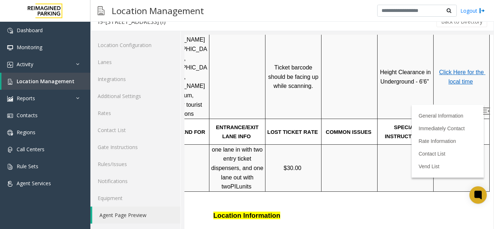
click at [483, 108] on img at bounding box center [486, 110] width 7 height 7
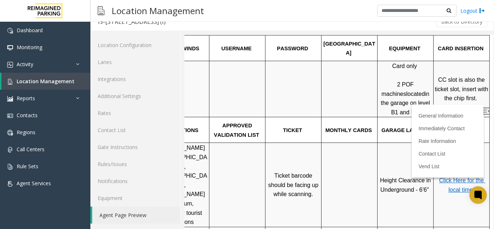
scroll to position [145, 102]
click at [446, 177] on span "Click Here for the local time" at bounding box center [462, 185] width 46 height 16
